Goal: Complete application form

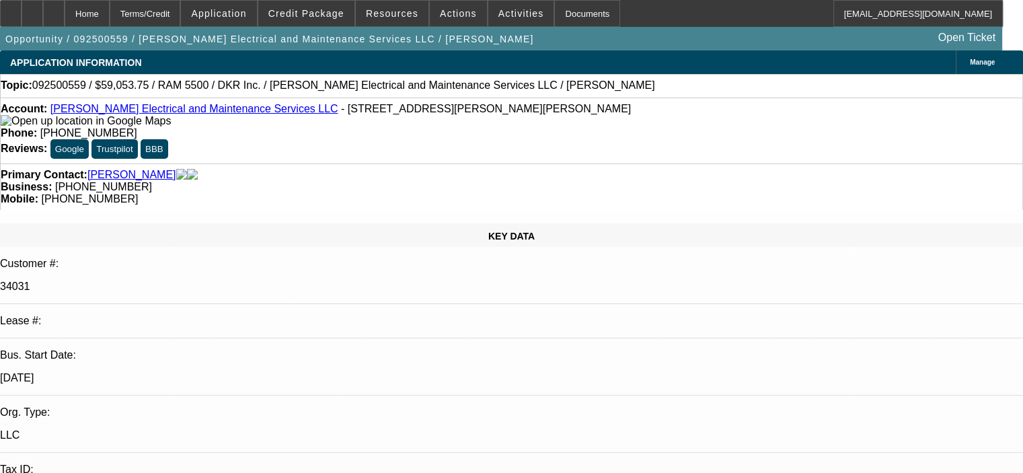
select select "0.1"
select select "2"
select select "0"
select select "0.1"
select select "2"
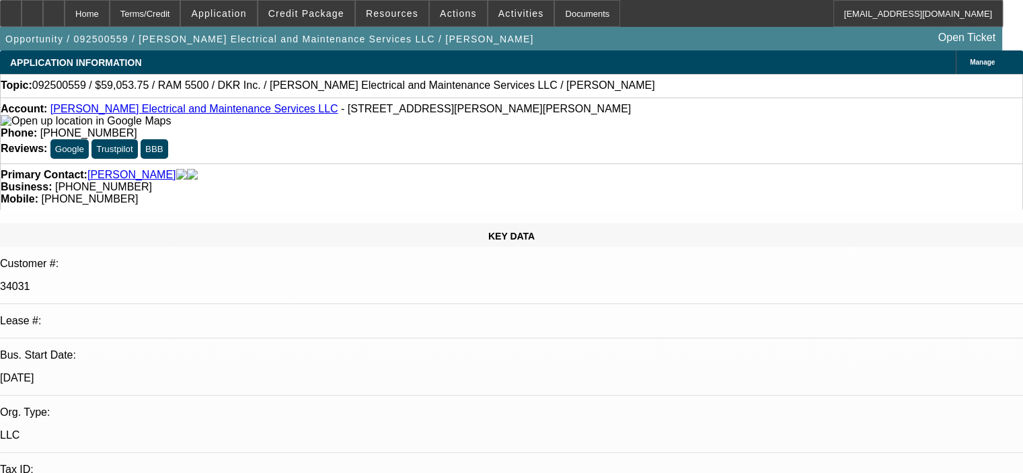
select select "0"
select select "0.1"
select select "2"
select select "0"
select select "1"
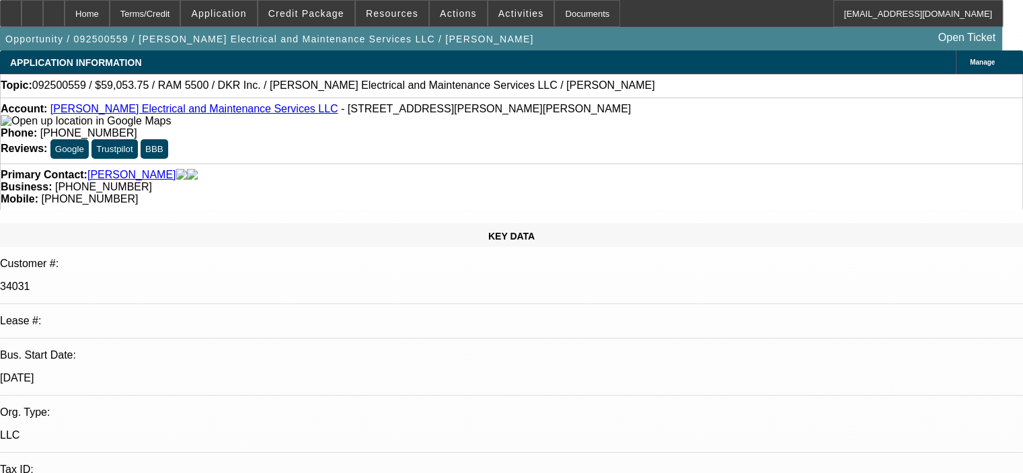
select select "2"
select select "6"
select select "1"
select select "2"
select select "6"
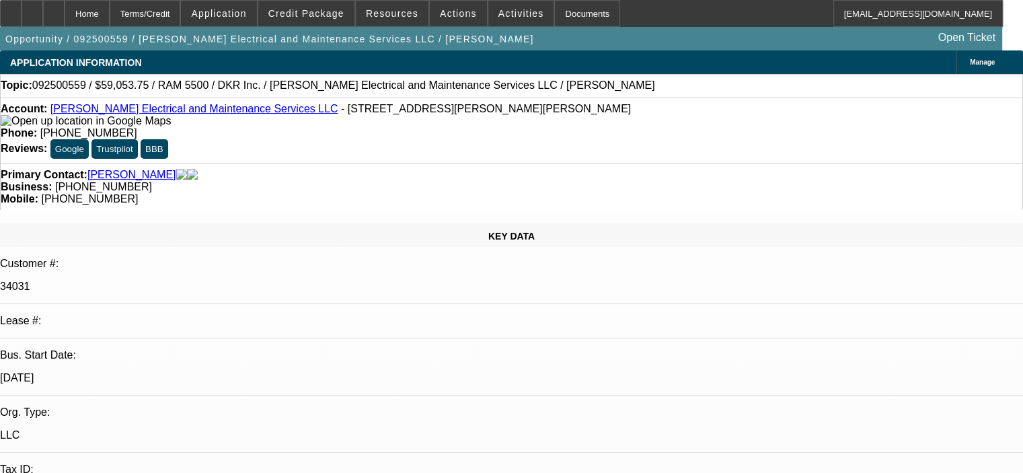
select select "1"
select select "2"
select select "6"
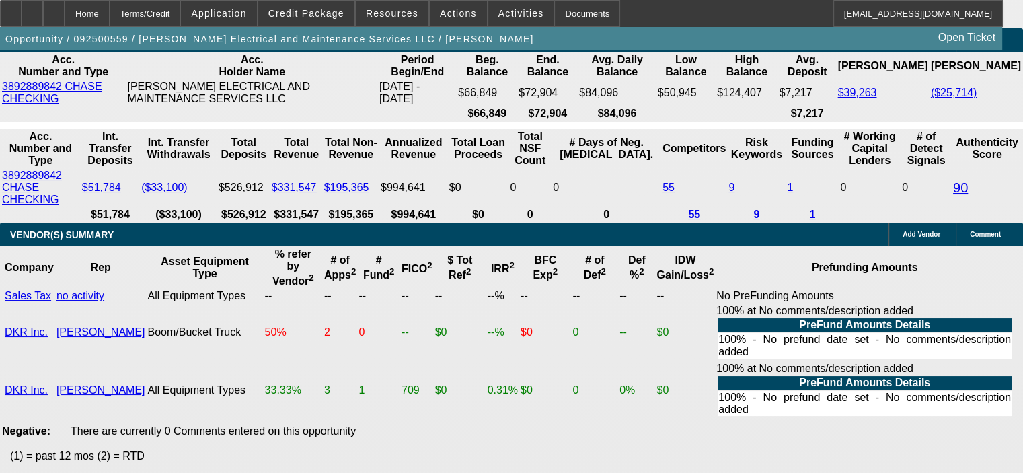
scroll to position [2826, 0]
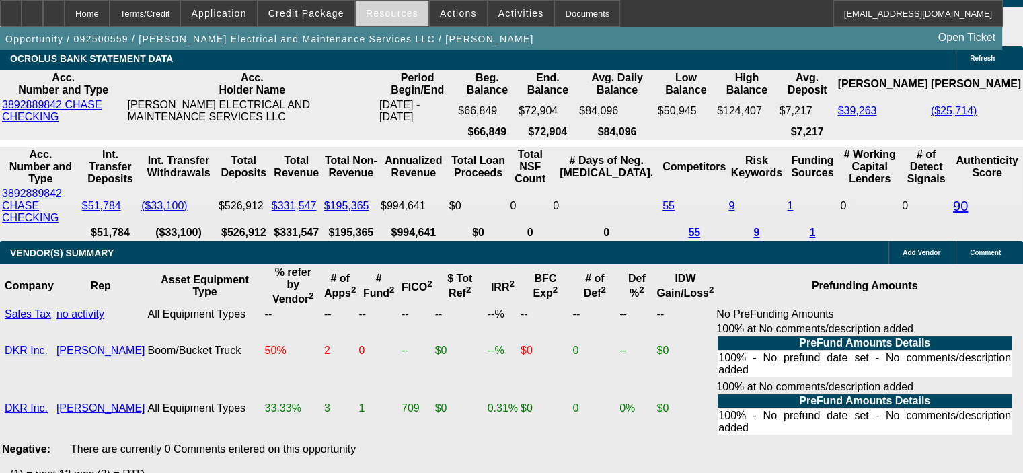
click at [395, 15] on span "Resources" at bounding box center [392, 13] width 52 height 11
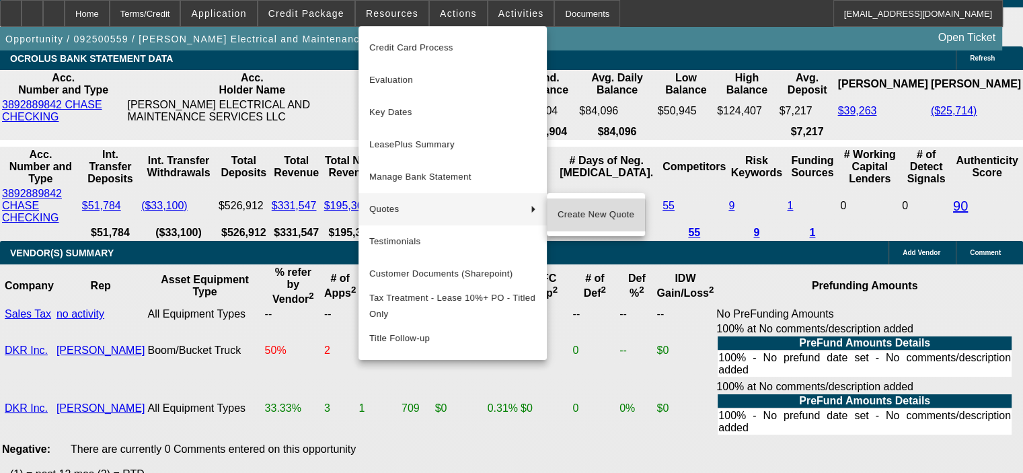
click at [580, 221] on span "Create New Quote" at bounding box center [596, 215] width 77 height 16
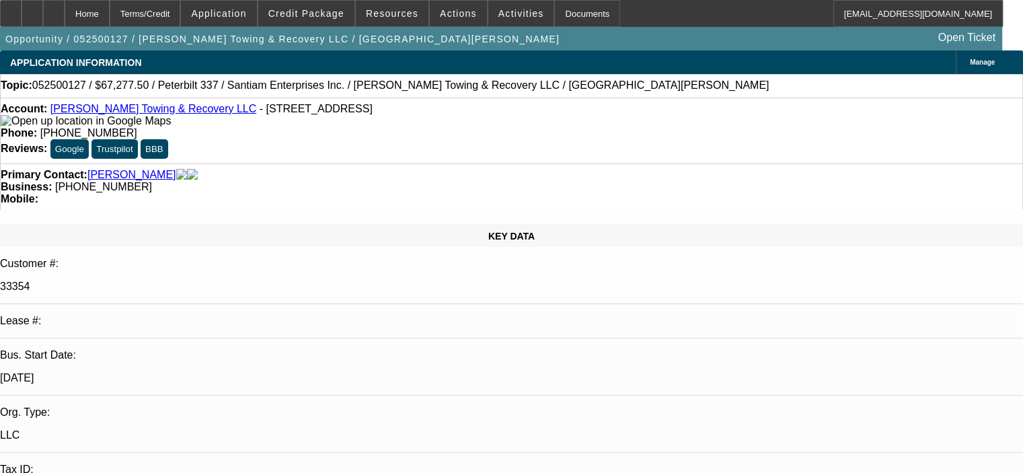
select select "0.15"
select select "2"
select select "0"
select select "6"
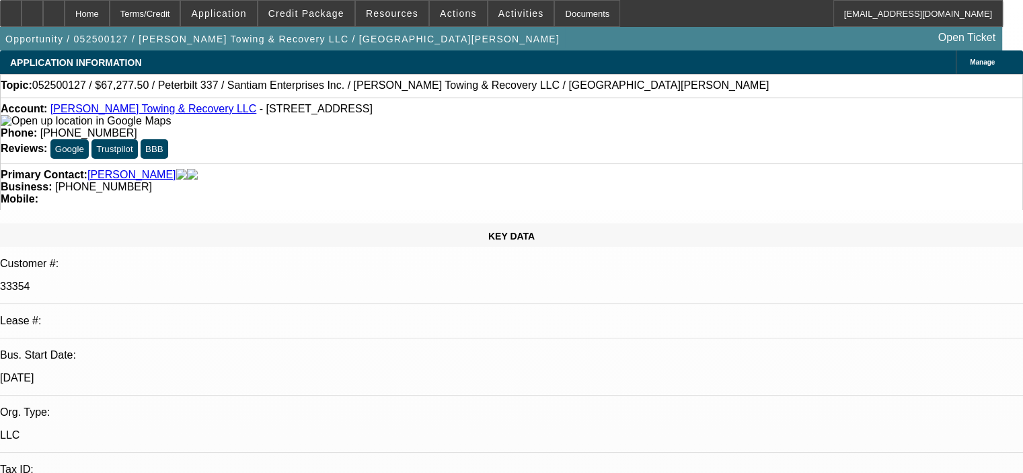
select select "0.15"
select select "2"
select select "0"
select select "6"
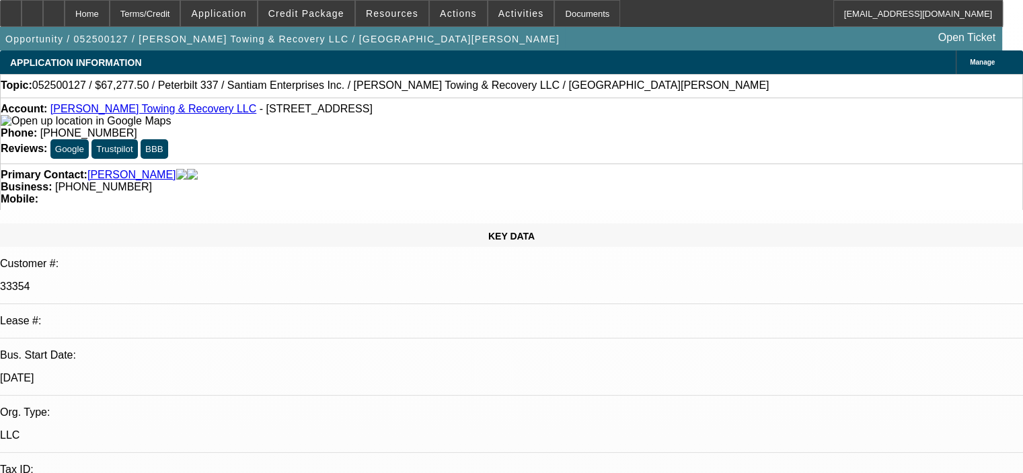
select select "0.15"
select select "2"
select select "0"
select select "6"
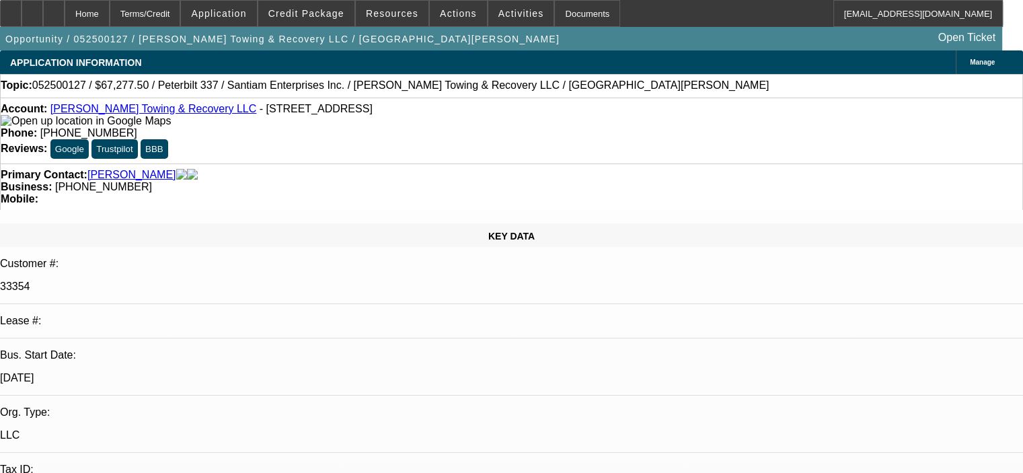
select select "0.15"
select select "2"
select select "0"
select select "6"
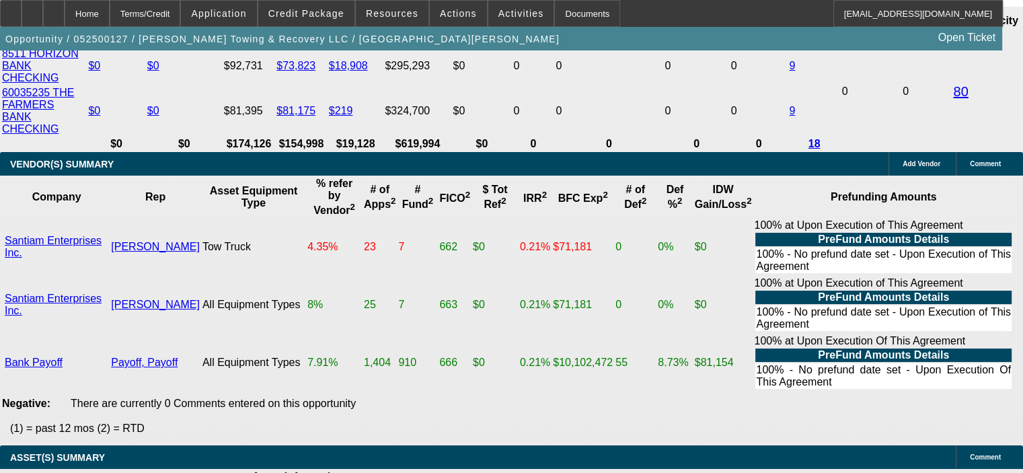
scroll to position [2826, 0]
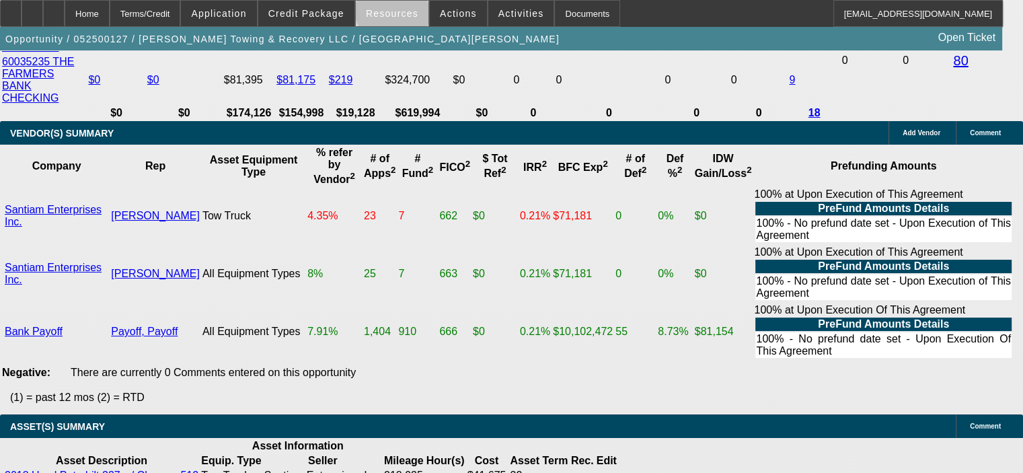
click at [398, 10] on span "Resources" at bounding box center [392, 13] width 52 height 11
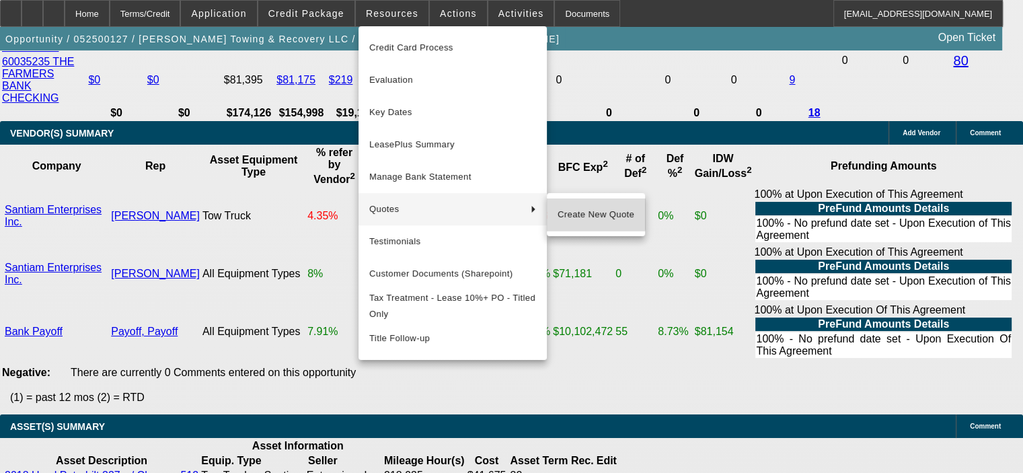
click at [553, 210] on button "Create New Quote" at bounding box center [596, 214] width 98 height 32
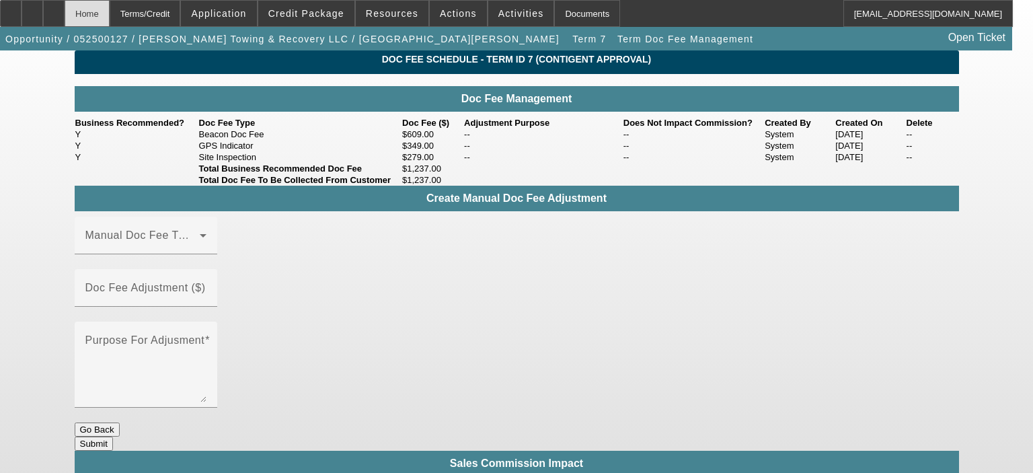
click at [110, 13] on div "Home" at bounding box center [87, 13] width 45 height 27
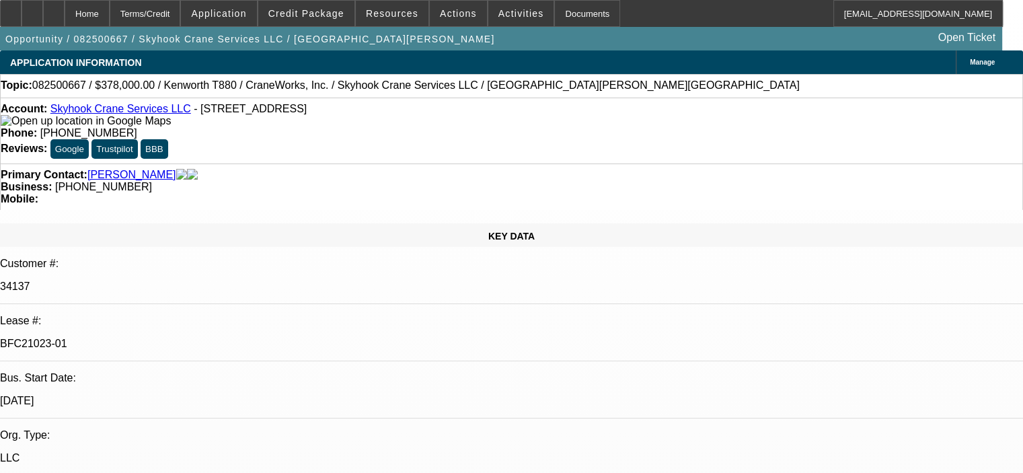
select select "0"
select select "2"
select select "0"
select select "6"
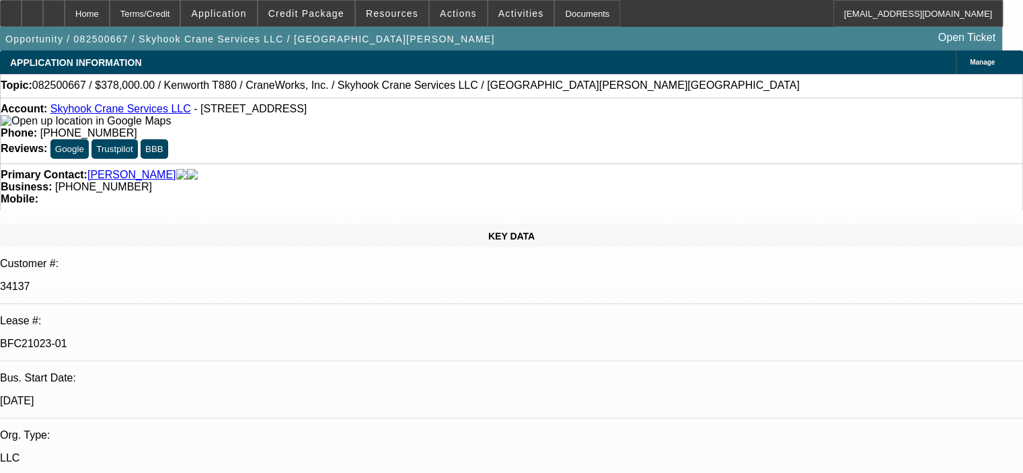
select select "0"
select select "2"
select select "0"
select select "6"
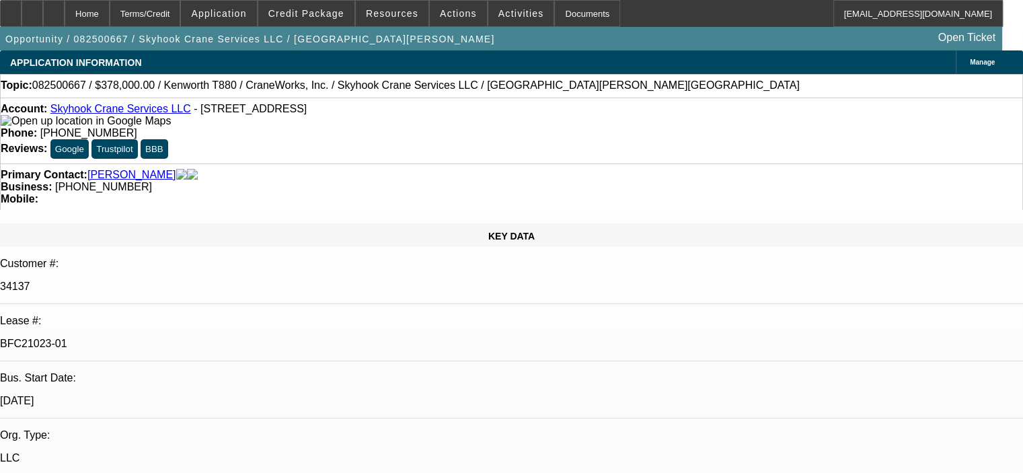
select select "0"
select select "2"
select select "0"
select select "6"
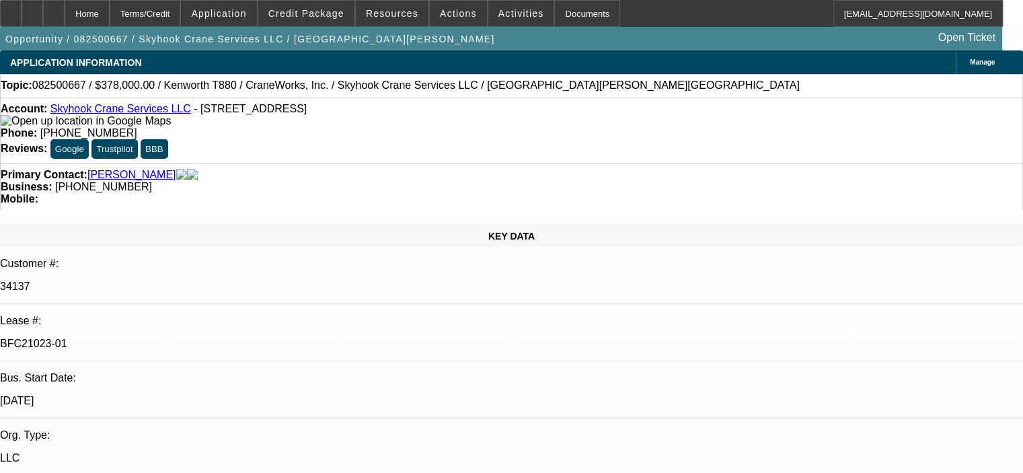
select select "0"
select select "2"
select select "0"
select select "6"
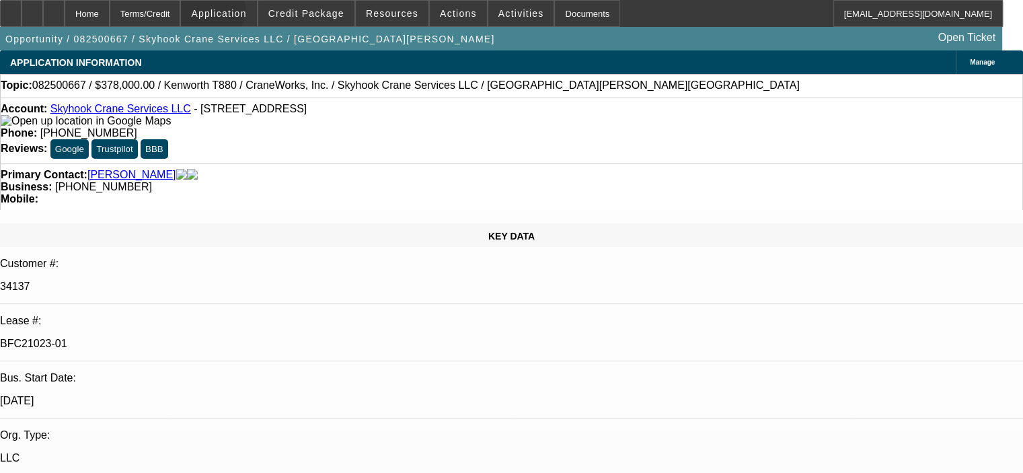
click at [242, 13] on span "Application" at bounding box center [218, 13] width 55 height 11
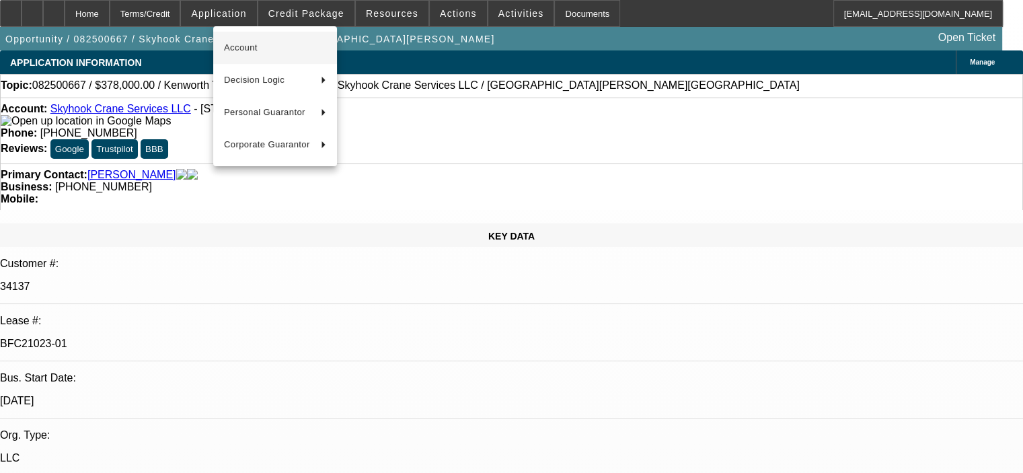
click at [274, 51] on span "Account" at bounding box center [275, 48] width 102 height 16
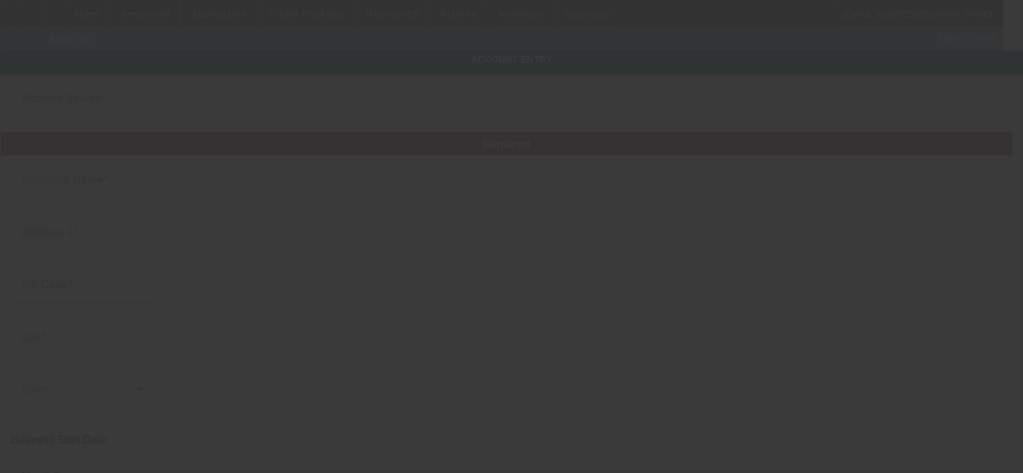
type input "Skyhook Crane Services LLC"
type input "201 Star Thistle Trl"
type input "78628"
type input "[GEOGRAPHIC_DATA]"
type input "[PHONE_NUMBER]"
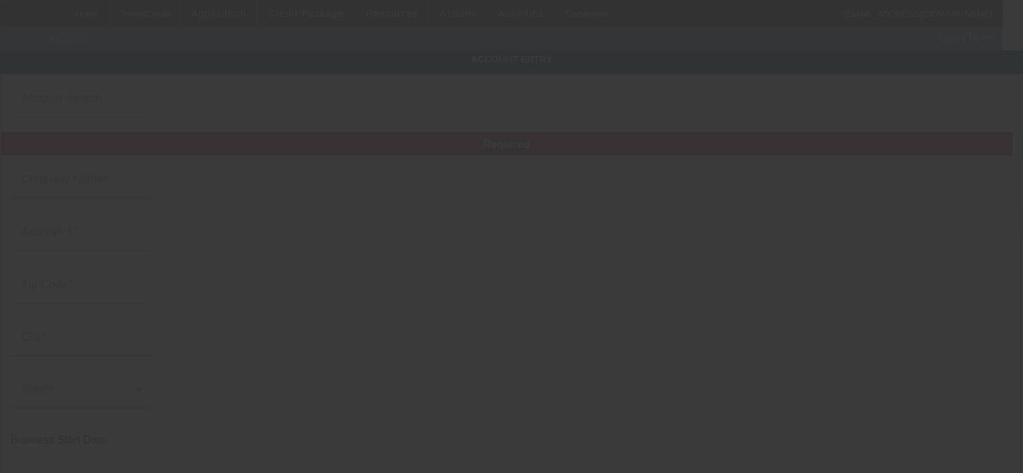
type input "[EMAIL_ADDRESS][DOMAIN_NAME]"
type input "[PERSON_NAME]"
type input "[US_EMPLOYER_IDENTIFICATION_NUMBER]"
type input "[DATE]"
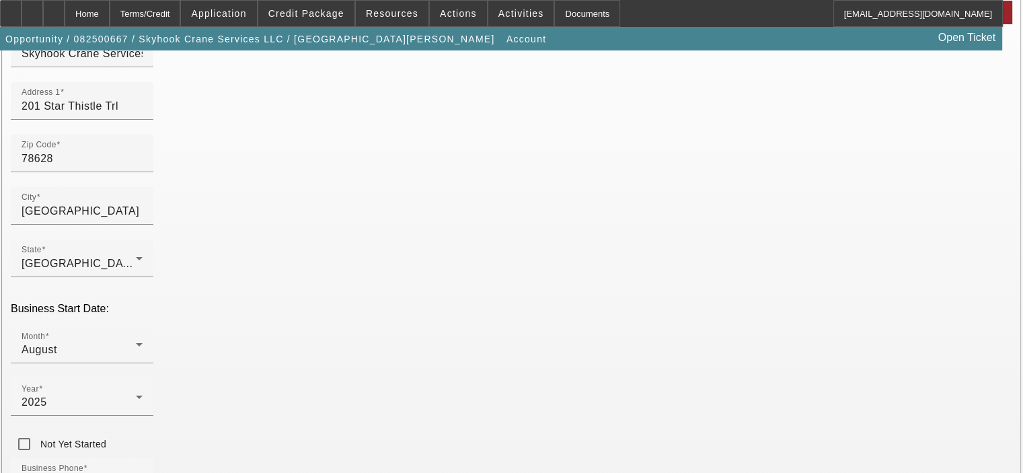
scroll to position [135, 0]
drag, startPoint x: 784, startPoint y: 395, endPoint x: 723, endPoint y: 395, distance: 61.2
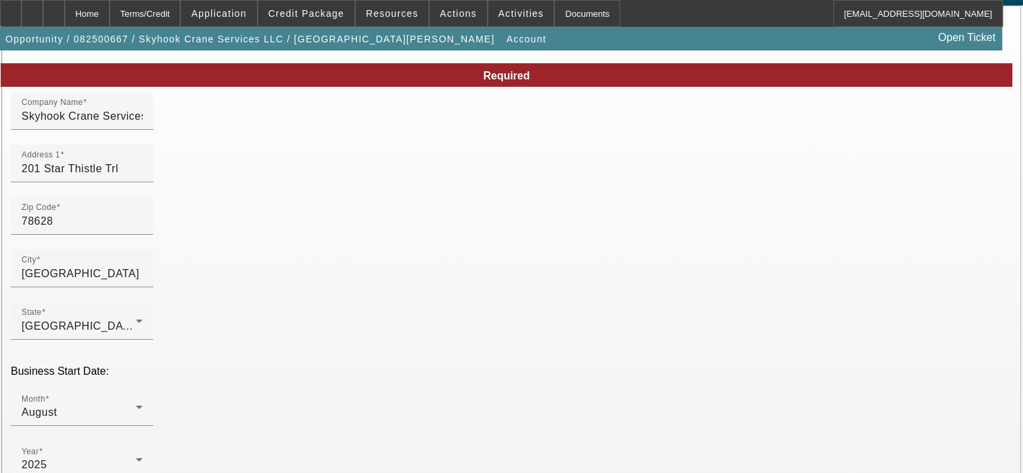
scroll to position [0, 0]
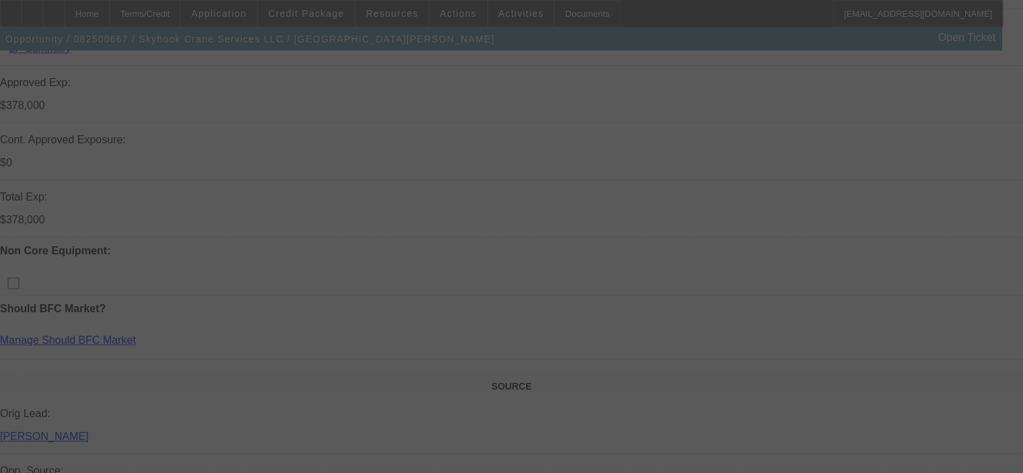
scroll to position [606, 0]
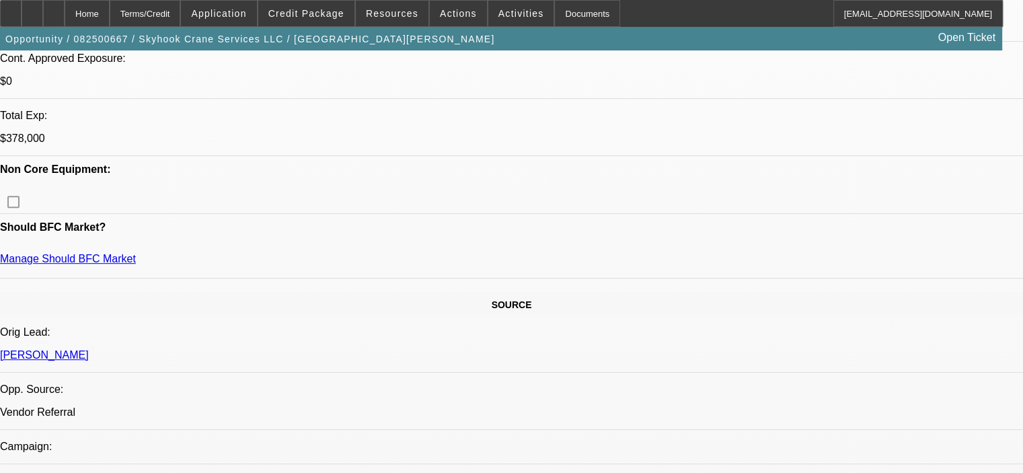
select select "0"
select select "2"
select select "0"
select select "6"
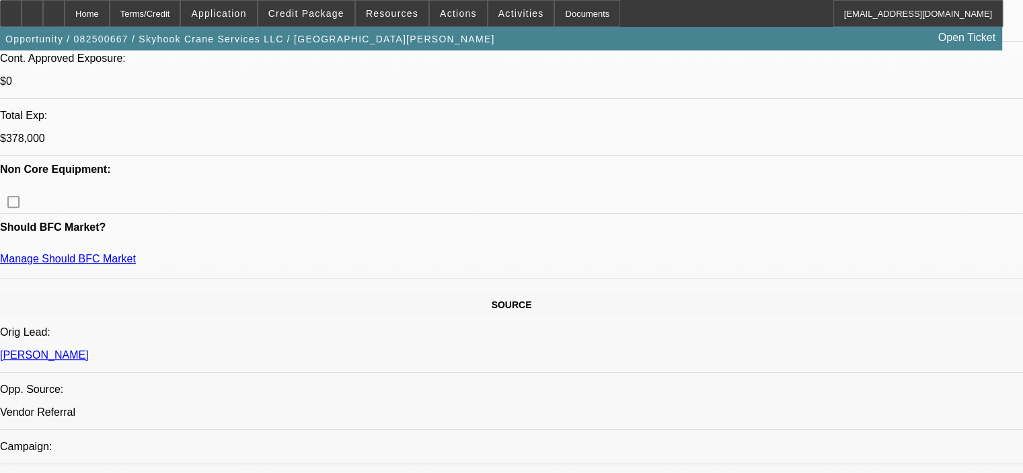
select select "0"
select select "2"
select select "0"
select select "6"
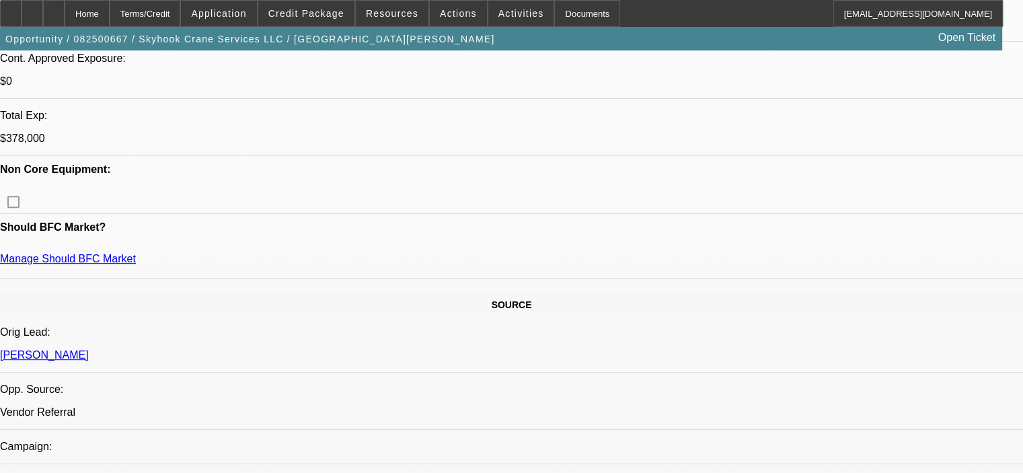
select select "0"
select select "2"
select select "0"
select select "6"
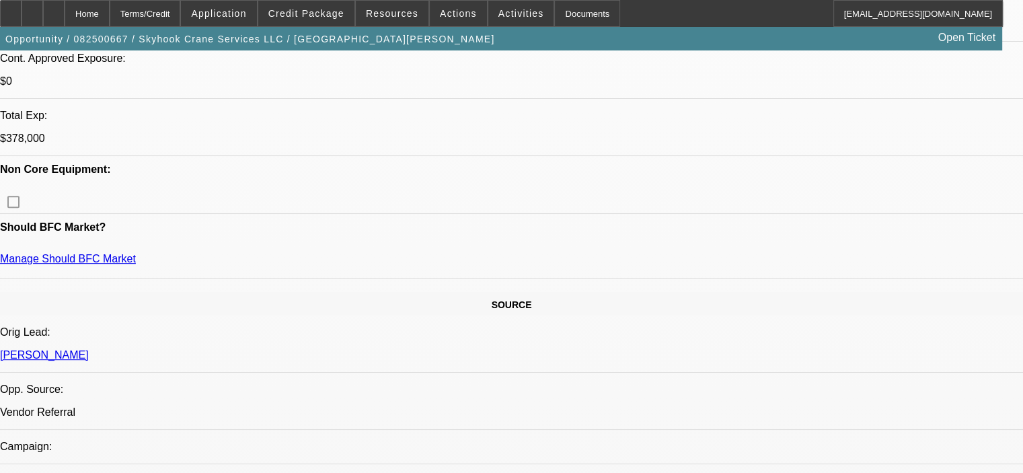
select select "0"
select select "2"
select select "0"
select select "6"
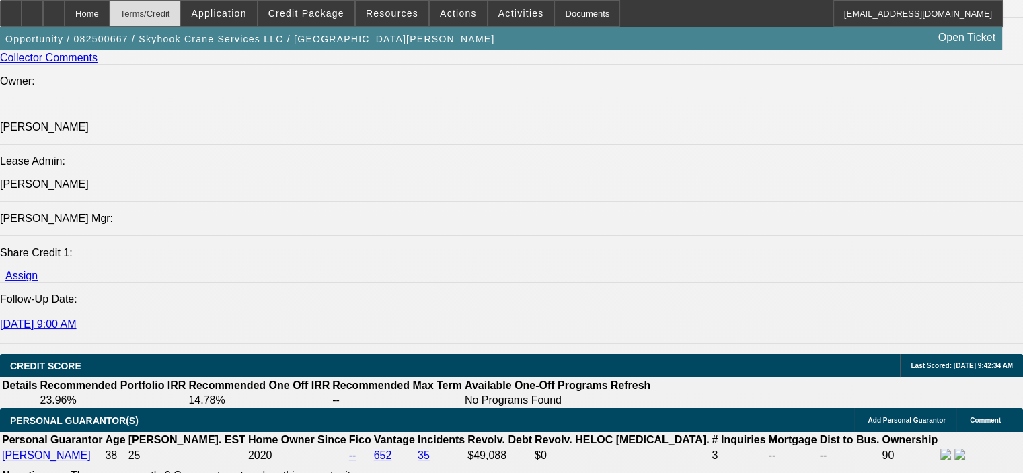
scroll to position [1682, 0]
click at [242, 5] on span at bounding box center [218, 13] width 75 height 32
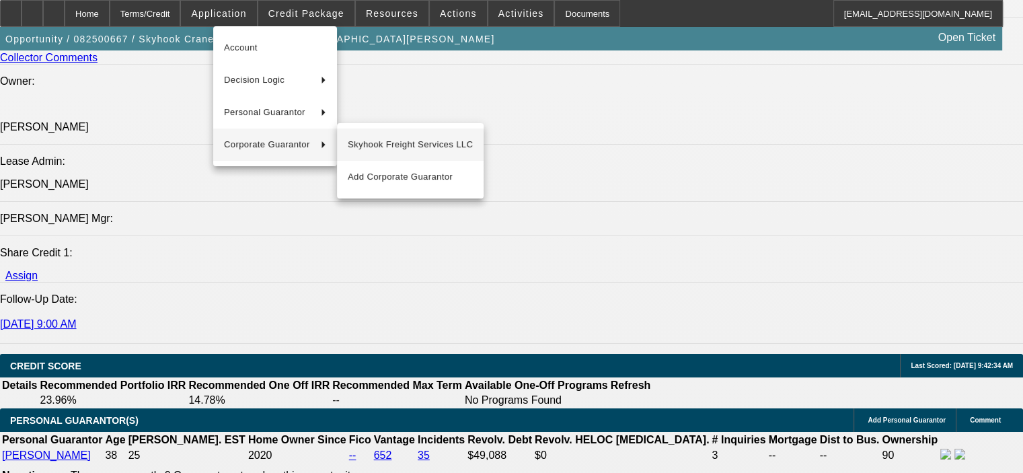
click at [365, 147] on span "Skyhook Freight Services LLC" at bounding box center [410, 145] width 125 height 16
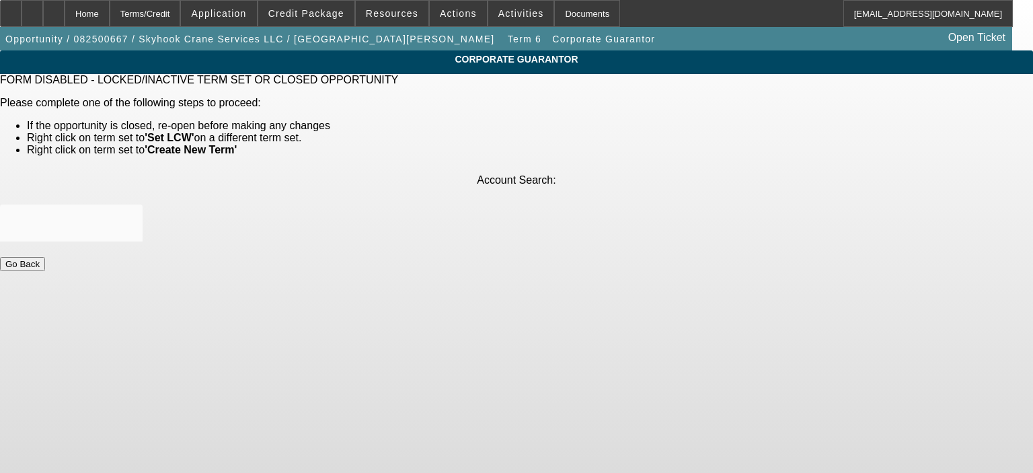
click at [45, 257] on button "Go Back" at bounding box center [22, 264] width 45 height 14
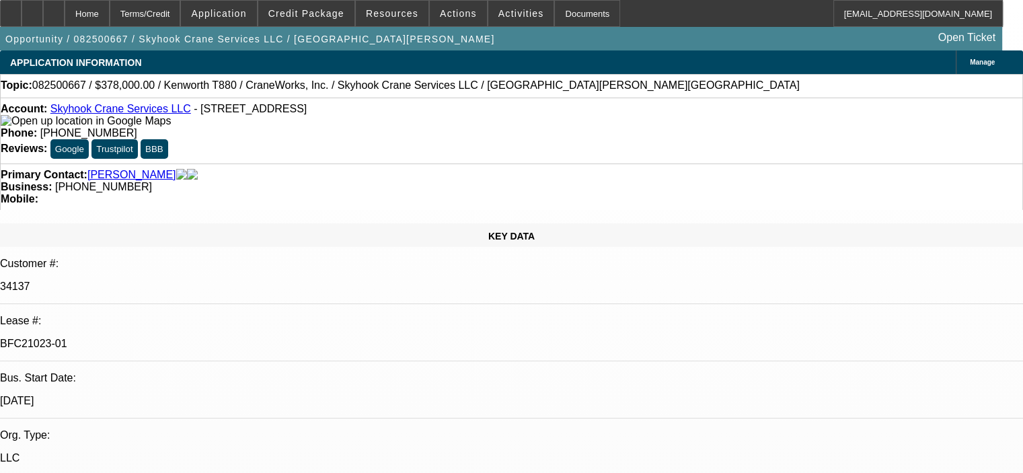
select select "0"
select select "2"
select select "0"
select select "6"
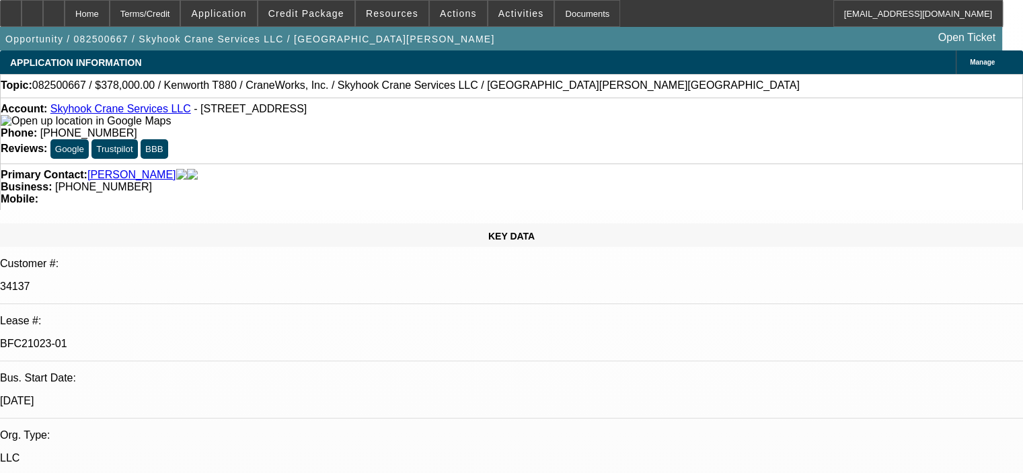
select select "0"
select select "2"
select select "0"
select select "6"
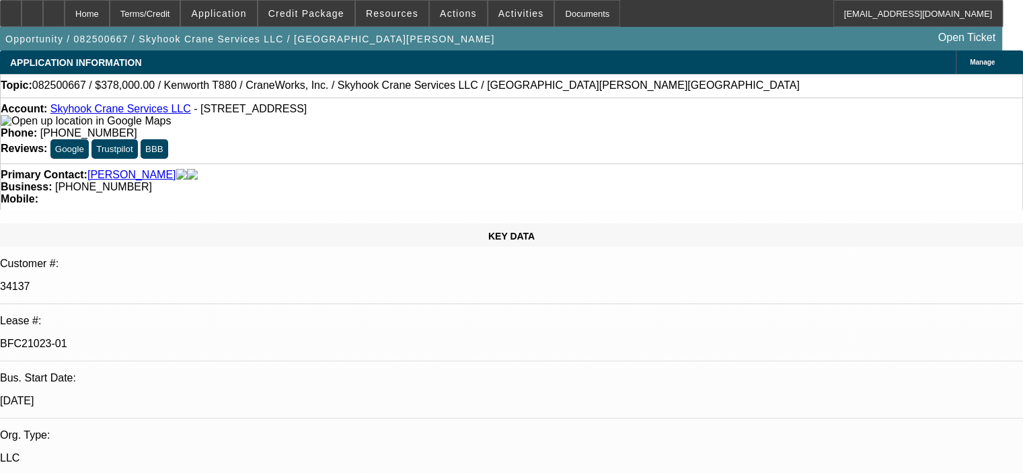
select select "0"
select select "2"
select select "0"
select select "6"
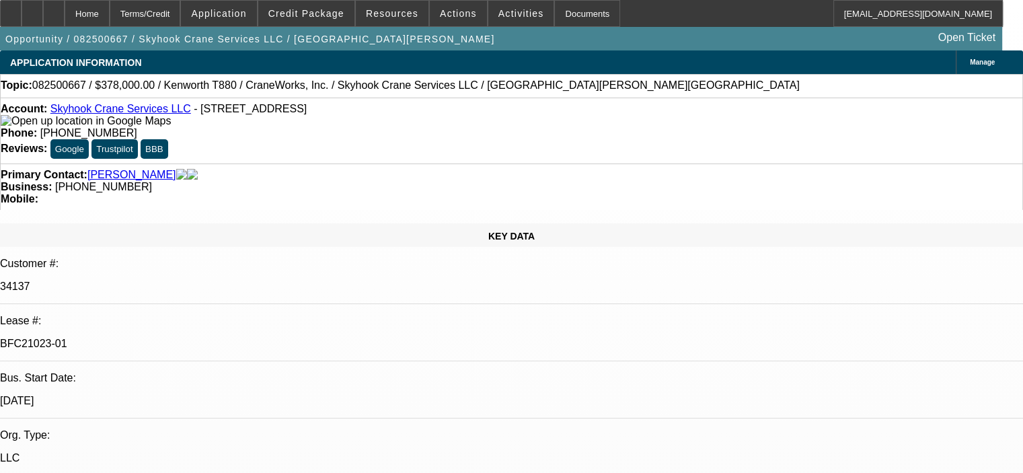
select select "0"
select select "2"
select select "0"
select select "6"
